Goal: Navigation & Orientation: Find specific page/section

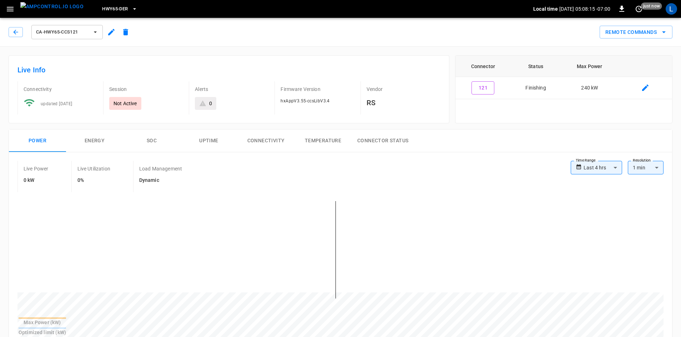
click at [102, 9] on span "HWY65-DER" at bounding box center [115, 9] width 26 height 8
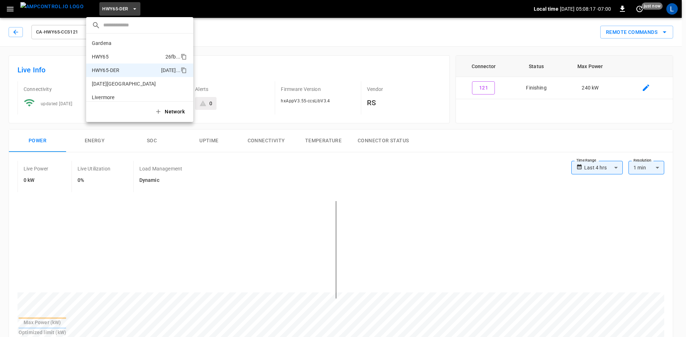
click at [132, 52] on li "HWY65 26fb ..." at bounding box center [139, 57] width 107 height 14
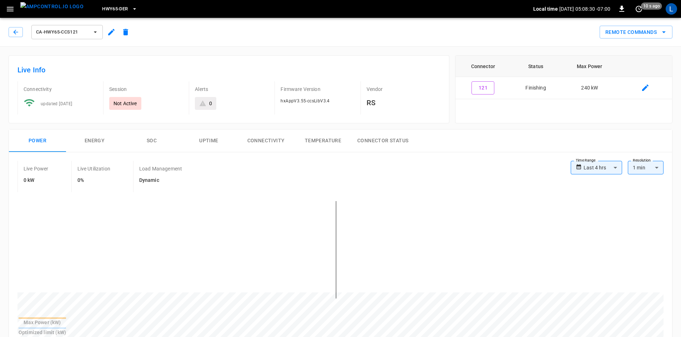
click at [114, 11] on span "HWY65-DER" at bounding box center [115, 9] width 26 height 8
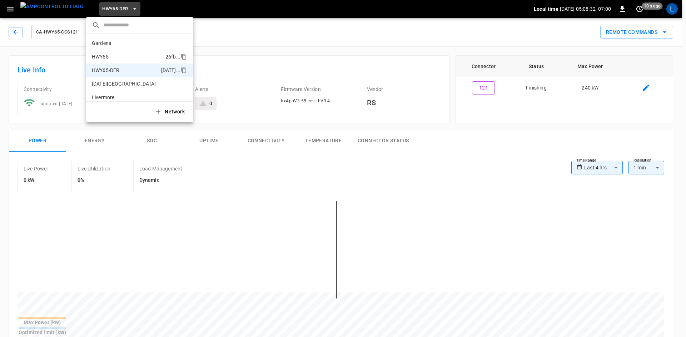
click at [120, 56] on p "HWY65" at bounding box center [127, 56] width 71 height 7
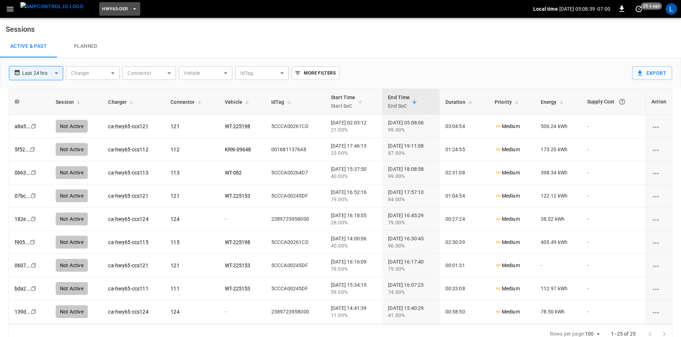
click at [109, 9] on span "HWY65-DER" at bounding box center [115, 9] width 26 height 8
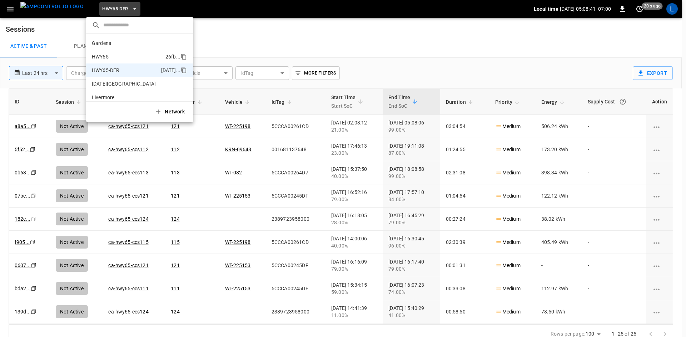
click at [127, 57] on p "HWY65" at bounding box center [127, 56] width 71 height 7
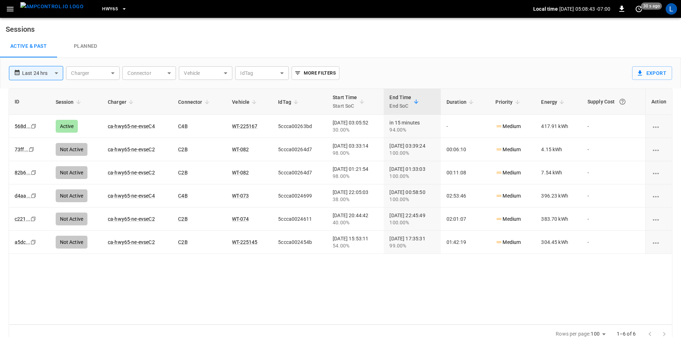
click at [68, 9] on img "menu" at bounding box center [51, 6] width 63 height 9
